Goal: Task Accomplishment & Management: Manage account settings

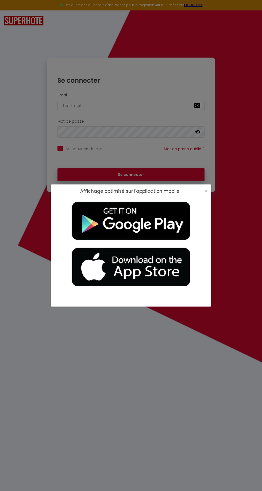
click at [79, 145] on div "Affichage optimisé sur l'application mobile ×" at bounding box center [131, 245] width 161 height 491
click at [207, 190] on span "×" at bounding box center [206, 191] width 3 height 7
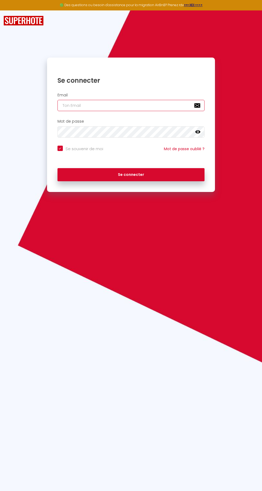
click at [81, 105] on input "email" at bounding box center [131, 105] width 147 height 11
type input "[PERSON_NAME][EMAIL_ADDRESS][DOMAIN_NAME]"
click at [58, 168] on button "Se connecter" at bounding box center [131, 174] width 147 height 13
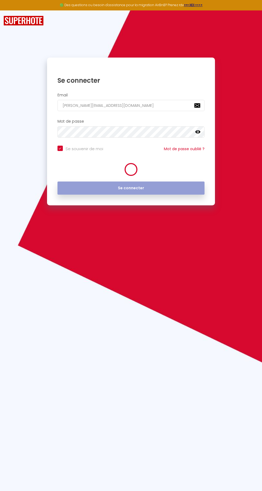
checkbox input "true"
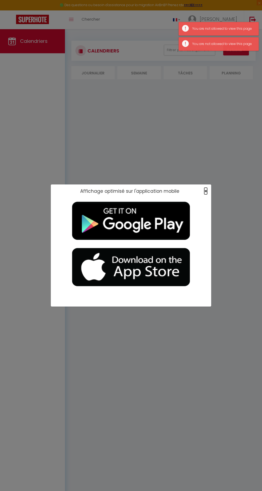
click at [206, 191] on span "×" at bounding box center [206, 191] width 3 height 7
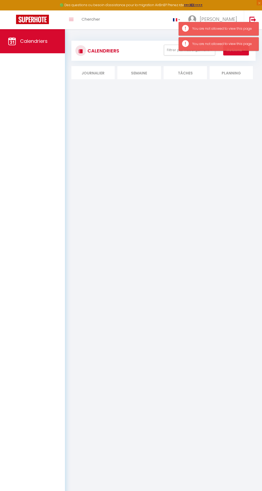
click at [233, 73] on li "Planning" at bounding box center [231, 72] width 43 height 13
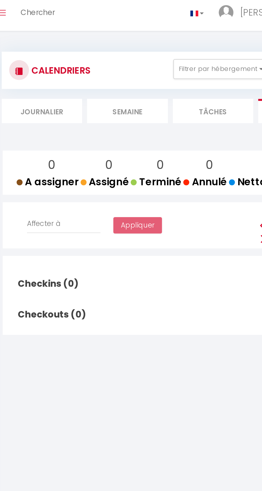
scroll to position [0, 0]
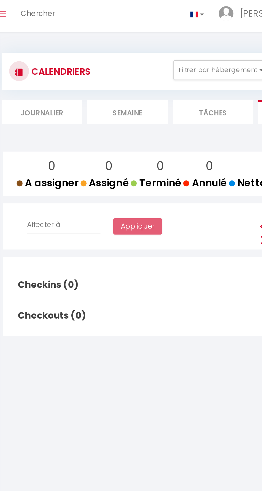
click at [138, 72] on li "Semaine" at bounding box center [139, 72] width 43 height 13
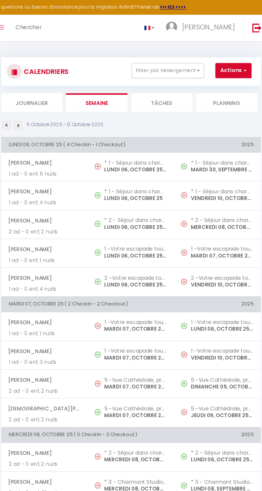
click at [76, 77] on li "Journalier" at bounding box center [92, 72] width 43 height 13
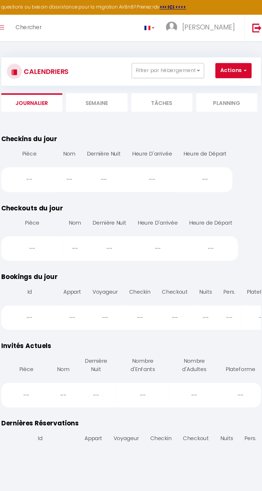
click at [142, 77] on li "Semaine" at bounding box center [139, 72] width 43 height 13
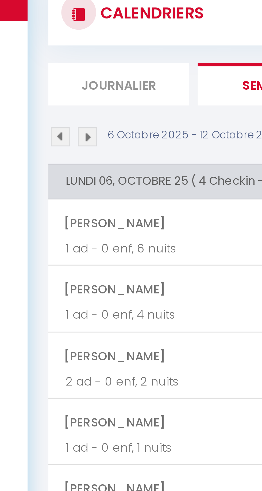
click at [75, 87] on img at bounding box center [75, 89] width 6 height 6
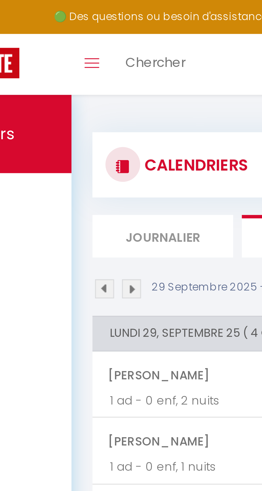
click at [77, 88] on img at bounding box center [75, 89] width 6 height 6
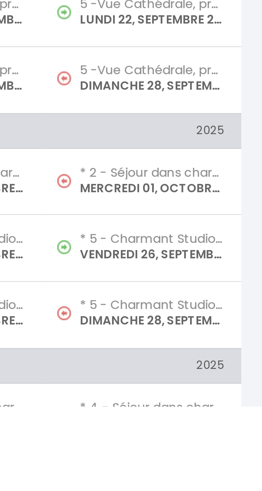
scroll to position [78, 0]
